Goal: Transaction & Acquisition: Purchase product/service

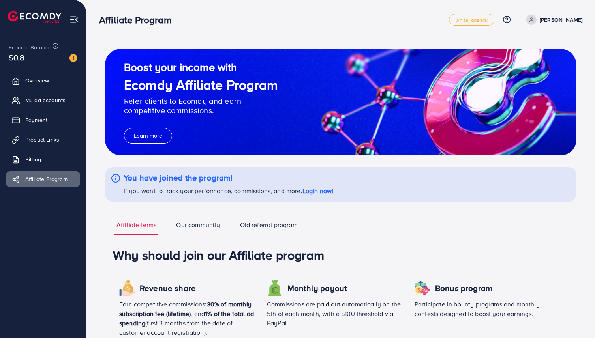
scroll to position [381, 0]
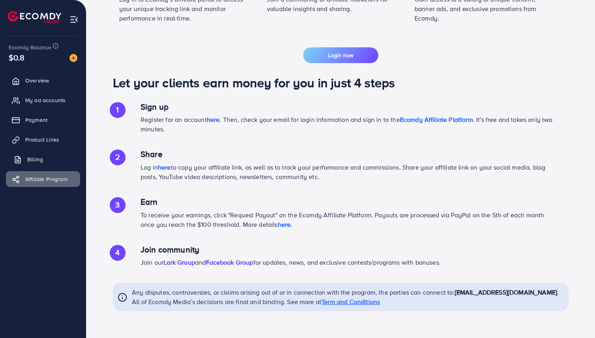
click at [48, 157] on link "Billing" at bounding box center [43, 160] width 74 height 16
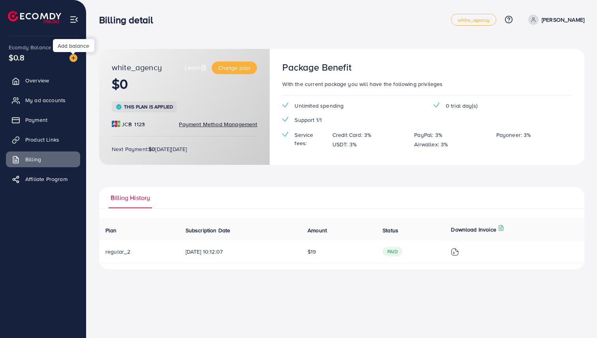
click at [71, 60] on img at bounding box center [74, 58] width 8 height 8
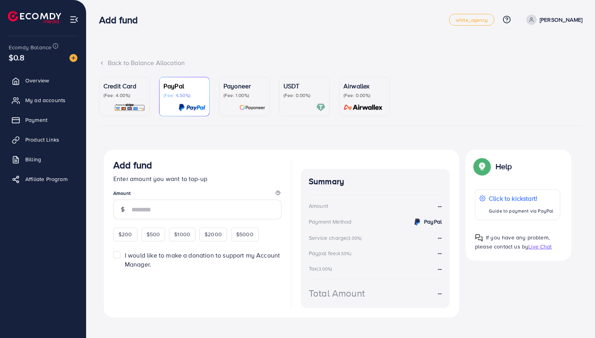
click at [120, 96] on p "(Fee: 4.00%)" at bounding box center [124, 95] width 42 height 6
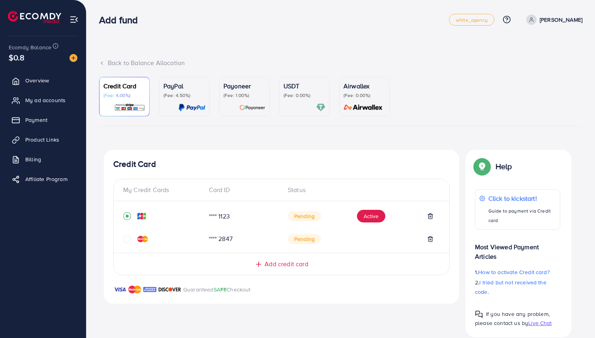
click at [205, 96] on link "PayPal (Fee: 4.50%)" at bounding box center [184, 96] width 51 height 39
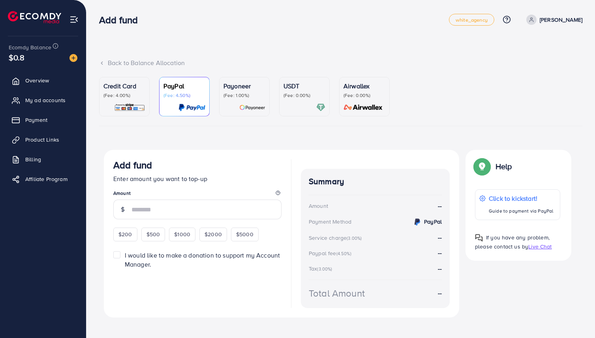
click at [242, 103] on img at bounding box center [252, 107] width 26 height 9
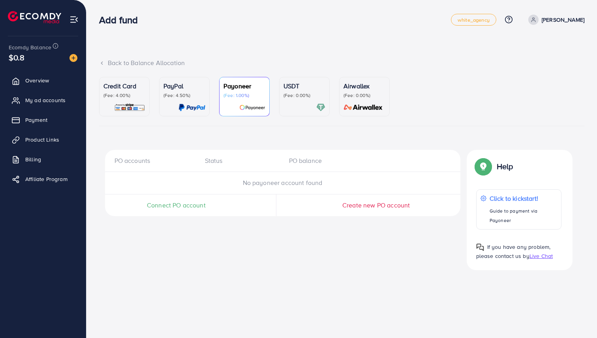
click at [297, 101] on div "USDT (Fee: 0.00%)" at bounding box center [305, 96] width 42 height 31
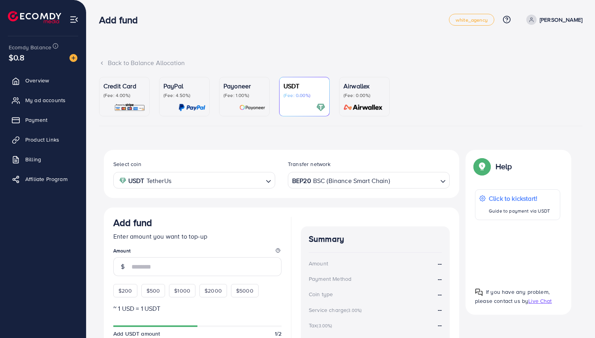
click at [343, 92] on link "Airwallex (Fee: 0.00%)" at bounding box center [364, 96] width 51 height 39
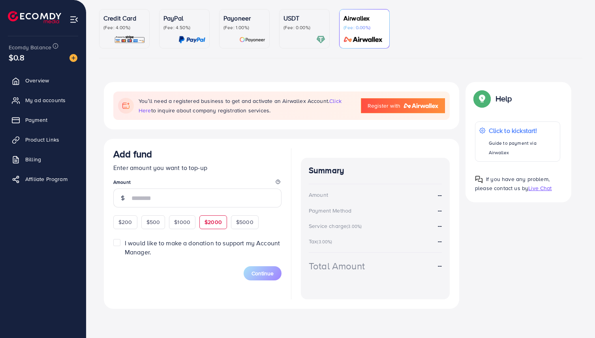
scroll to position [77, 0]
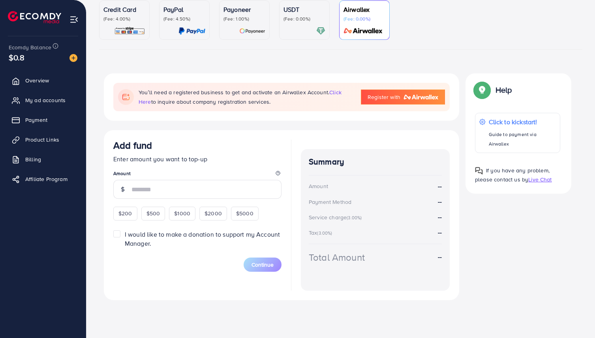
click at [306, 25] on div "USDT (Fee: 0.00%)" at bounding box center [305, 20] width 42 height 31
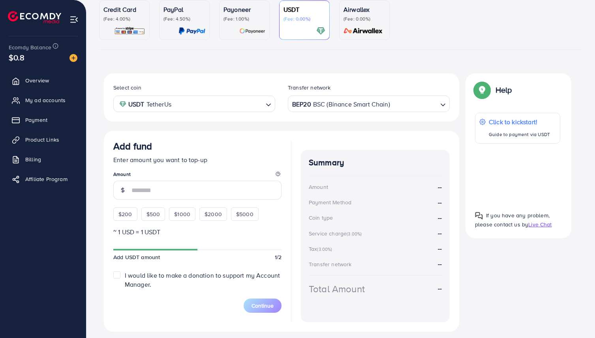
click at [362, 27] on img at bounding box center [363, 30] width 44 height 9
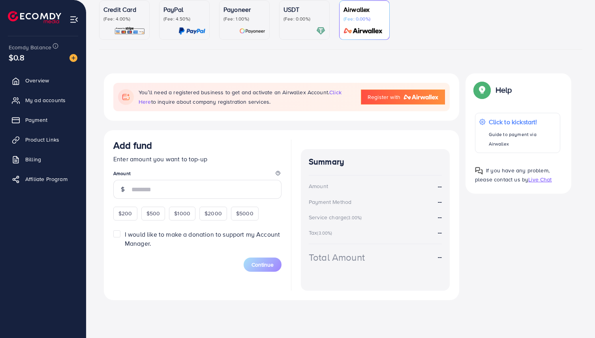
click at [296, 23] on div "USDT (Fee: 0.00%)" at bounding box center [305, 20] width 42 height 31
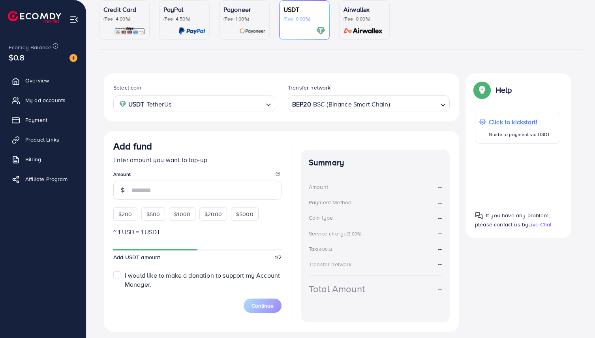
click at [250, 19] on p "(Fee: 1.00%)" at bounding box center [245, 19] width 42 height 6
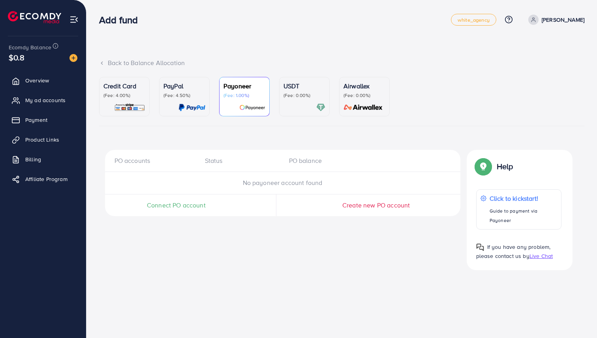
click at [294, 94] on p "(Fee: 0.00%)" at bounding box center [305, 95] width 42 height 6
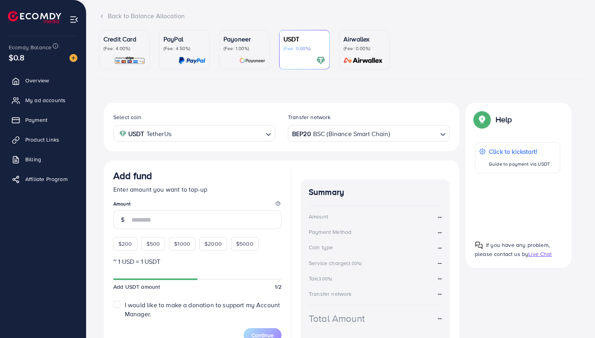
scroll to position [99, 0]
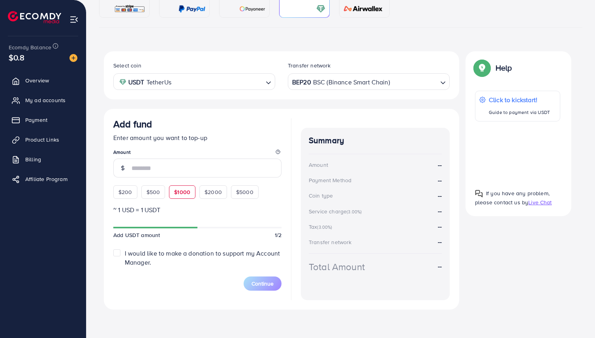
click at [174, 195] on span "$1000" at bounding box center [182, 192] width 16 height 8
type input "****"
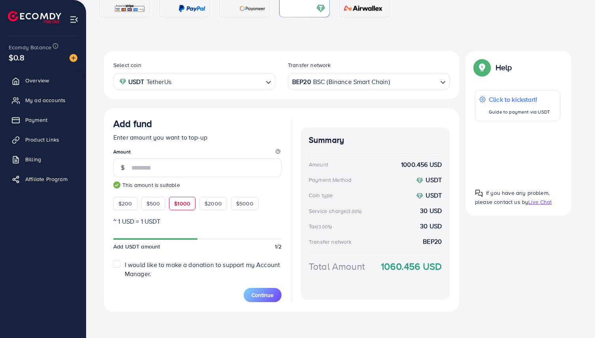
click at [262, 81] on input "Search for option" at bounding box center [218, 81] width 89 height 12
click at [262, 81] on input "Search for option" at bounding box center [190, 81] width 146 height 12
click at [347, 78] on div "BEP20 BSC (Binance Smart Chain)" at bounding box center [364, 81] width 147 height 14
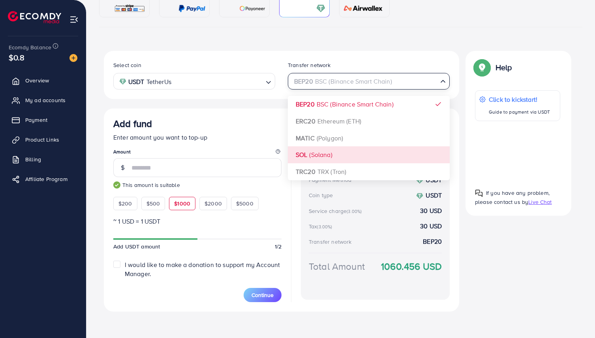
scroll to position [101, 0]
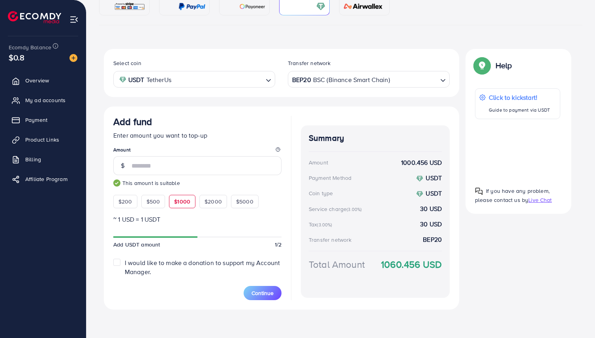
click at [229, 115] on div "Add fund Enter amount you want to top-up Amount **** This amount is suitable $2…" at bounding box center [281, 208] width 355 height 203
click at [304, 88] on div "Select coin USDT TetherUs Loading... Transfer network BEP20 BSC (Binance Smart …" at bounding box center [281, 73] width 355 height 48
click at [304, 86] on div "BEP20 BSC (Binance Smart Chain) Loading..." at bounding box center [369, 79] width 162 height 16
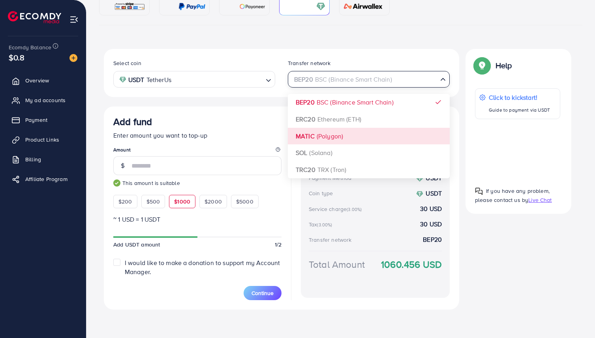
click at [316, 140] on div "Select coin USDT TetherUs Loading... Transfer network BEP20 BSC (Binance Smart …" at bounding box center [281, 179] width 355 height 261
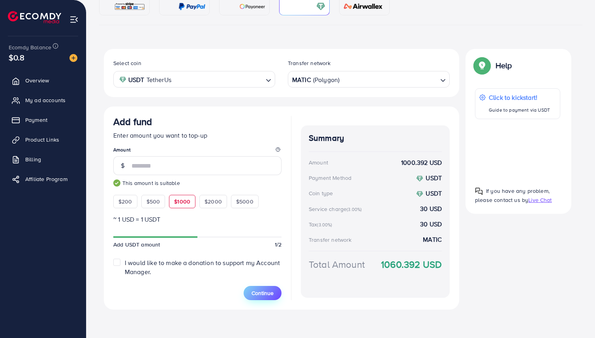
click at [271, 289] on span "Continue" at bounding box center [263, 293] width 22 height 8
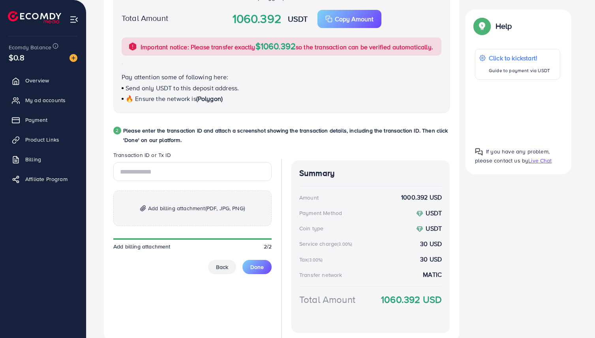
scroll to position [339, 0]
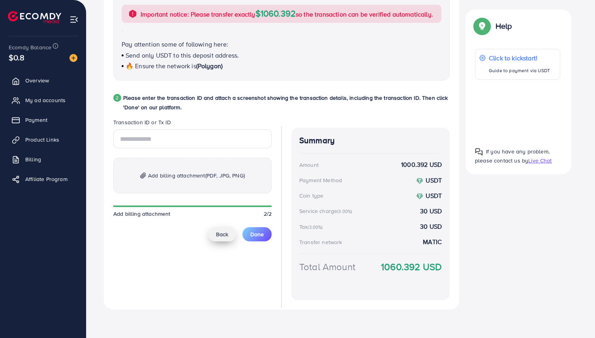
click at [223, 236] on span "Back" at bounding box center [222, 235] width 12 height 8
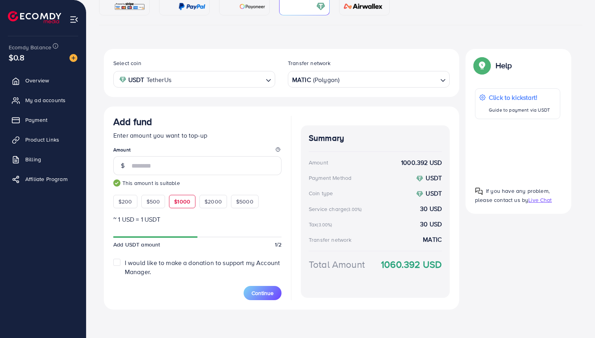
scroll to position [101, 0]
click at [424, 106] on div "Select coin USDT TetherUs Loading... Transfer network MATIC (Polygon) Loading..…" at bounding box center [281, 179] width 355 height 261
